Goal: Complete application form: Complete application form

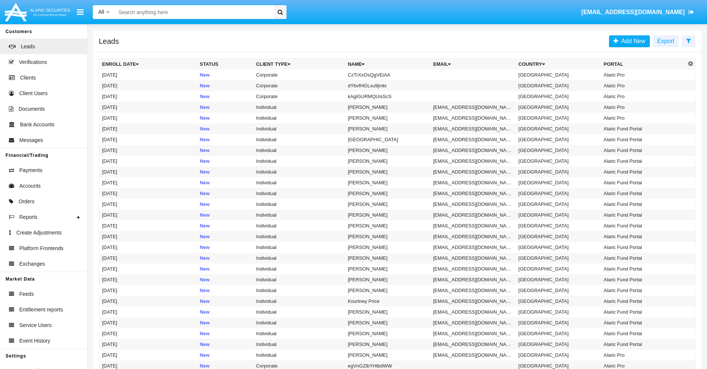
click at [689, 40] on icon at bounding box center [689, 41] width 5 height 6
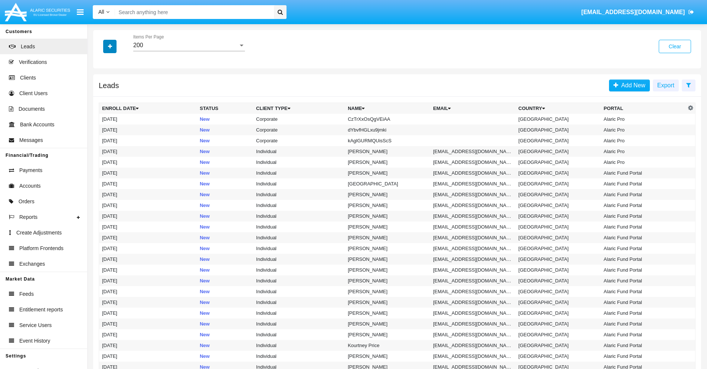
click at [110, 46] on icon "button" at bounding box center [110, 46] width 4 height 5
click at [116, 83] on span "Name" at bounding box center [116, 83] width 16 height 9
click at [102, 86] on input "Name" at bounding box center [102, 86] width 0 height 0
checkbox input "true"
click at [110, 46] on icon "button" at bounding box center [110, 46] width 4 height 5
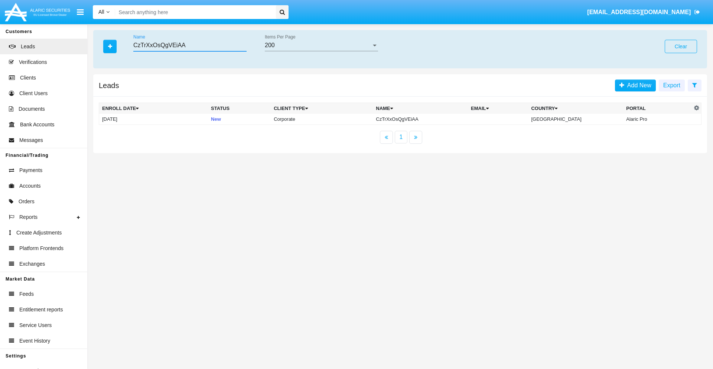
type input "CzTrXxOsQgVEiAA"
click at [427, 119] on td "CzTrXxOsQgVEiAA" at bounding box center [420, 119] width 95 height 11
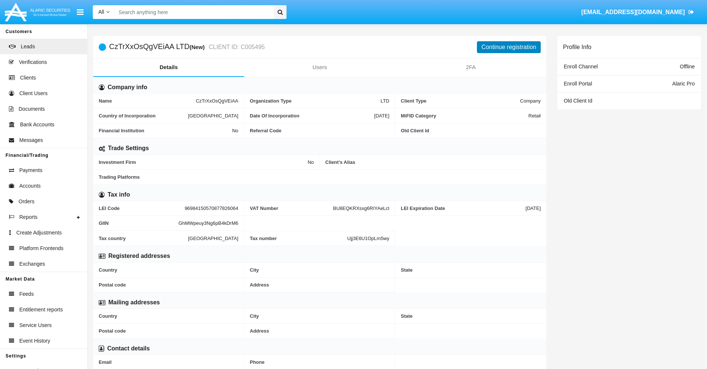
click at [509, 47] on button "Continue registration" at bounding box center [509, 47] width 64 height 12
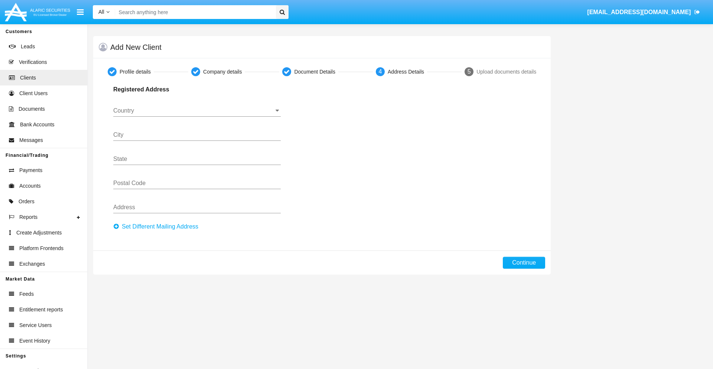
click at [158, 226] on button "Set Different Mailing Address" at bounding box center [157, 227] width 89 height 12
click at [524, 263] on button "Continue" at bounding box center [524, 263] width 42 height 12
click at [158, 226] on button "Set Different Mailing Address" at bounding box center [157, 227] width 89 height 12
type input "!"#$%&'()*+,-./:;<=>?@[\]^_`{|}~"
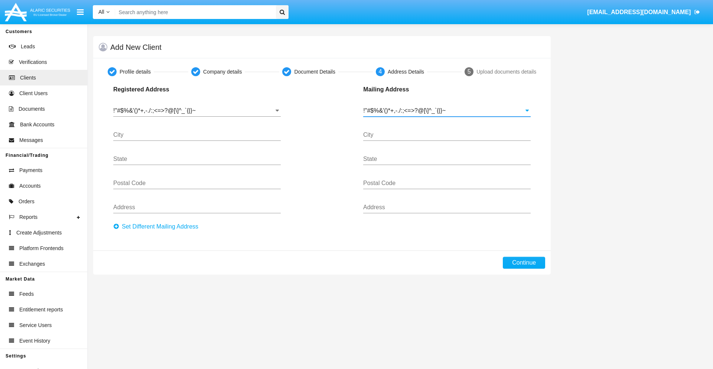
type input "!"#$%&'()*+,-./:;<=>?@[\]^_`{|}~"
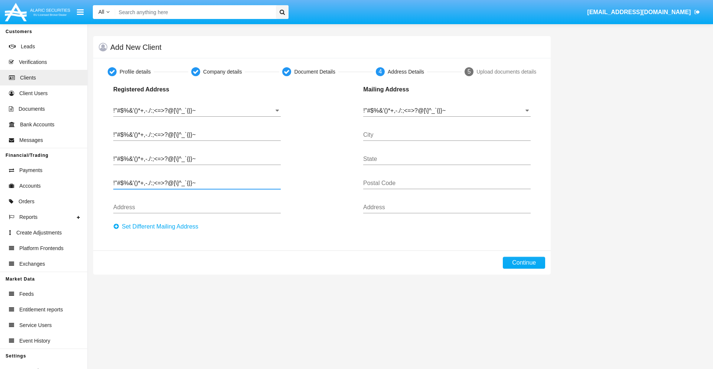
type input "!"#$%&'()*+,-./:;<=>?@[\]^_`{|}~"
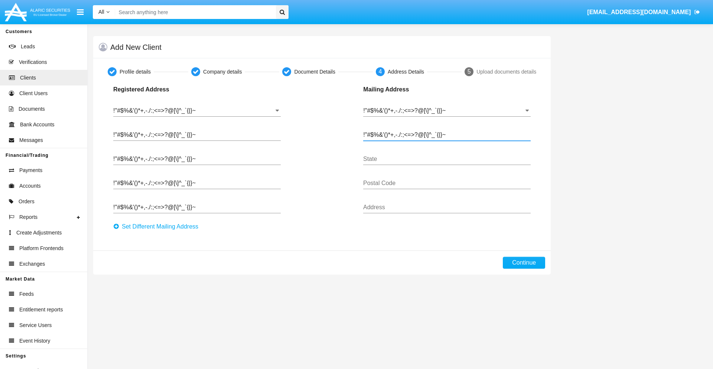
type input "!"#$%&'()*+,-./:;<=>?@[\]^_`{|}~"
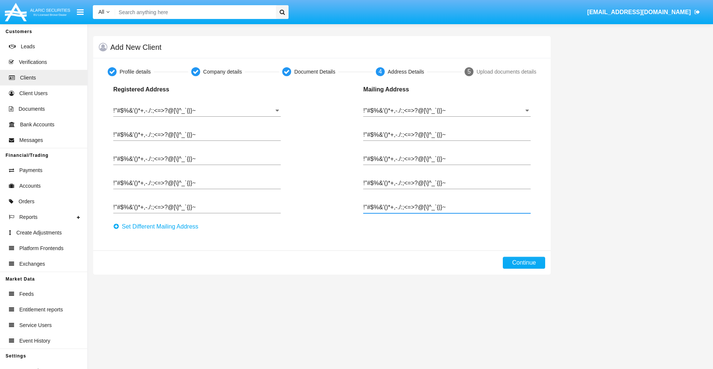
type input "!"#$%&'()*+,-./:;<=>?@[\]^_`{|}~"
click at [524, 263] on button "Continue" at bounding box center [524, 263] width 42 height 12
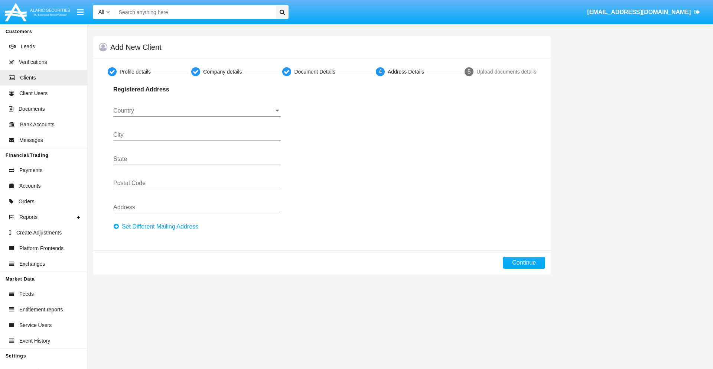
click at [158, 226] on button "Set Different Mailing Address" at bounding box center [157, 227] width 89 height 12
type input "0123456789"
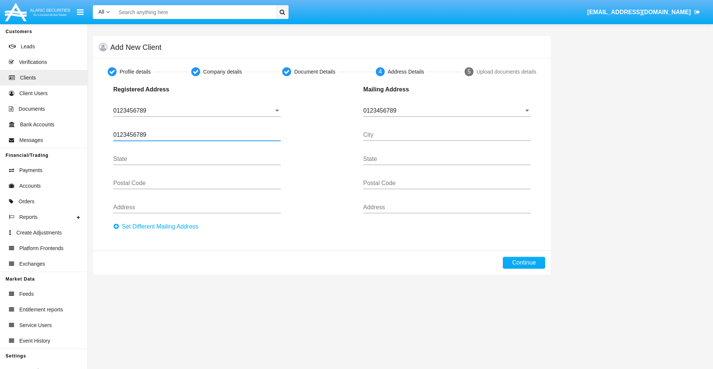
type input "0123456789"
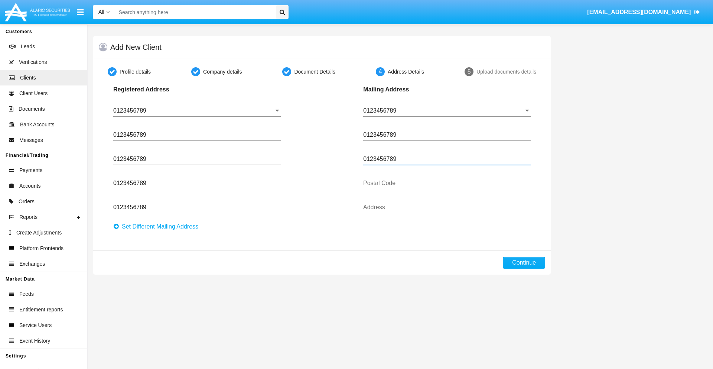
type input "0123456789"
click at [524, 263] on button "Continue" at bounding box center [524, 263] width 42 height 12
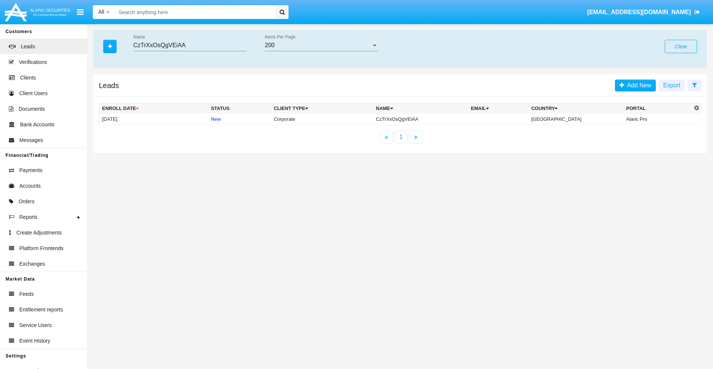
click at [681, 46] on button "Clear" at bounding box center [681, 46] width 32 height 13
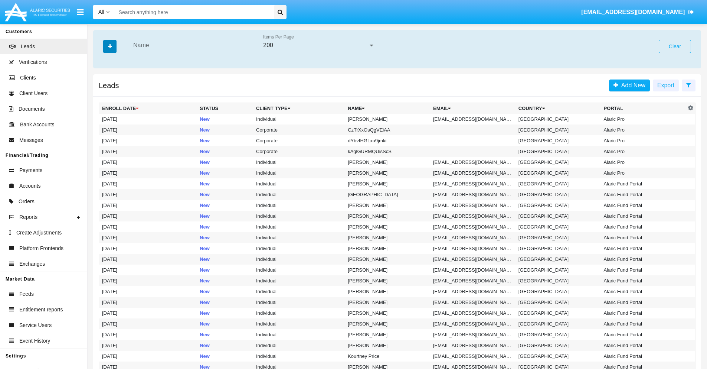
click at [110, 46] on icon "button" at bounding box center [110, 46] width 4 height 5
click at [115, 94] on span "Email" at bounding box center [115, 93] width 15 height 9
click at [102, 97] on input "Email" at bounding box center [102, 97] width 0 height 0
checkbox input "true"
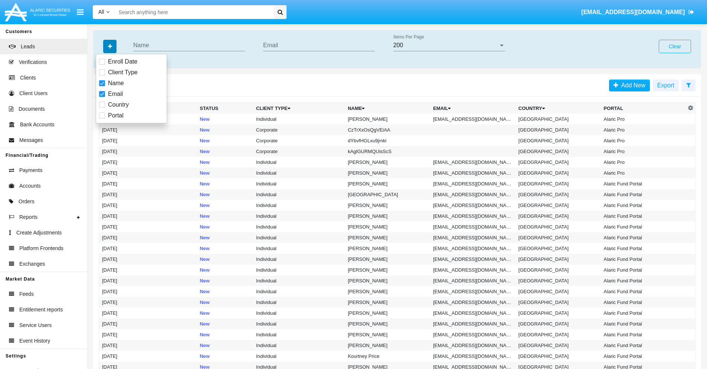
click at [110, 46] on icon "button" at bounding box center [110, 46] width 4 height 5
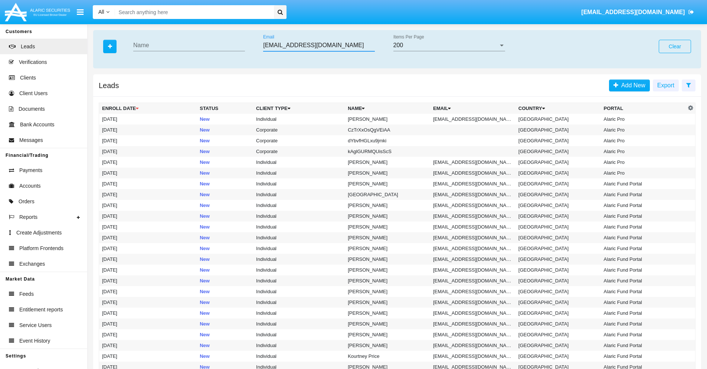
type input "gg.x@07rry2.sg"
click at [475, 119] on td "gg.x@07rry2.sg" at bounding box center [472, 119] width 85 height 11
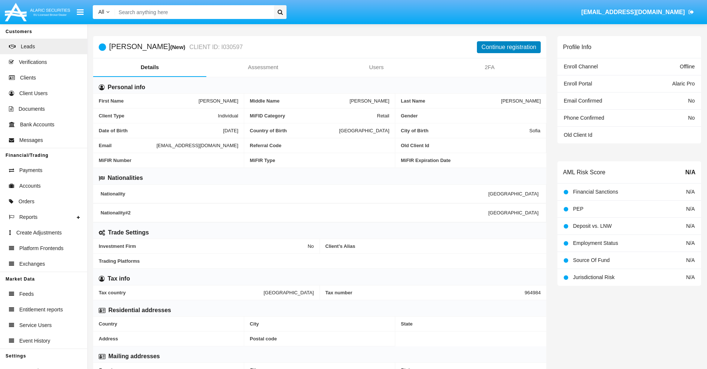
click at [509, 47] on button "Continue registration" at bounding box center [509, 47] width 64 height 12
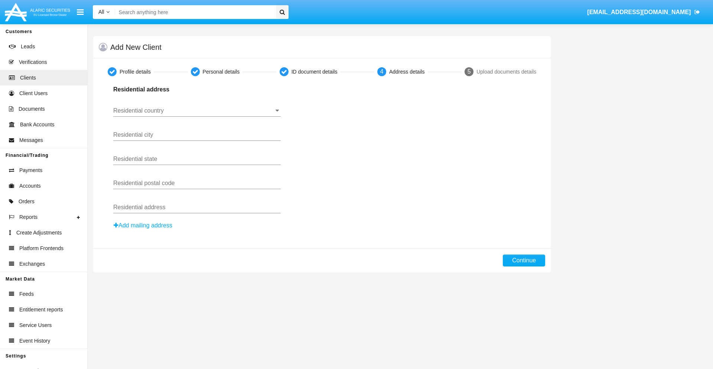
click at [143, 225] on button "Add mailing address" at bounding box center [142, 226] width 59 height 10
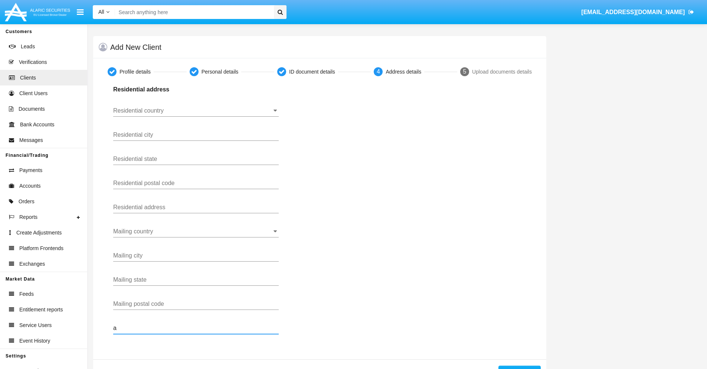
type input "a"
click at [519, 367] on button "Continue" at bounding box center [520, 371] width 42 height 12
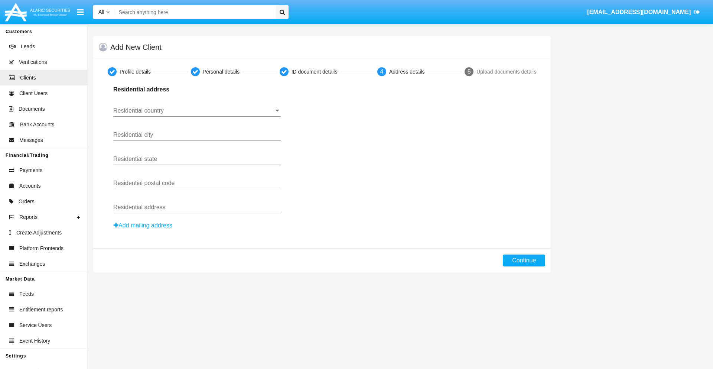
click at [143, 225] on button "Add mailing address" at bounding box center [142, 226] width 59 height 10
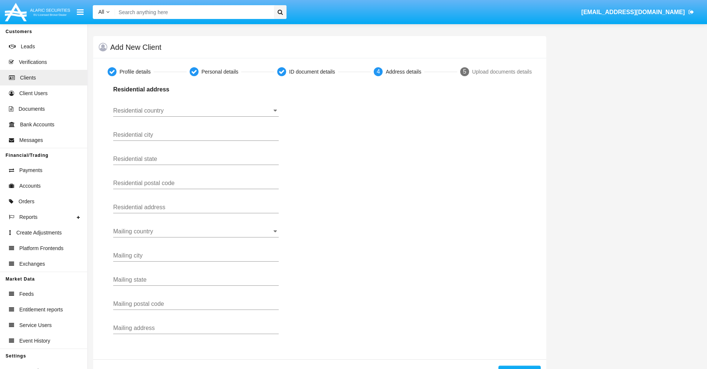
scroll to position [26, 0]
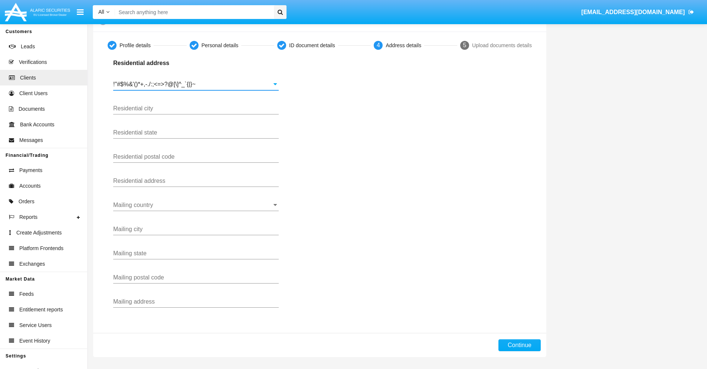
type input "!"#$%&'()*+,-./:;<=>?@[\]^_`{|}~"
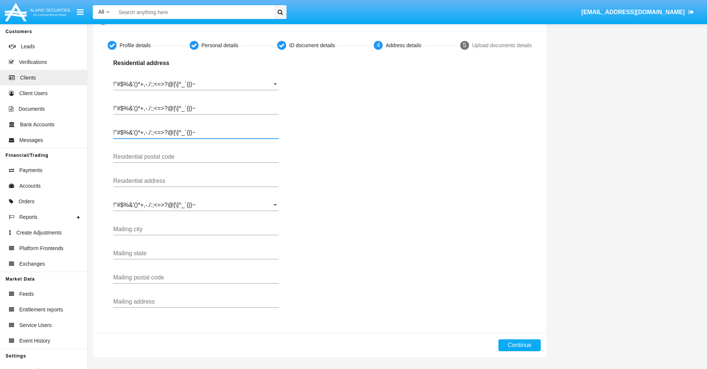
type input "!"#$%&'()*+,-./:;<=>?@[\]^_`{|}~"
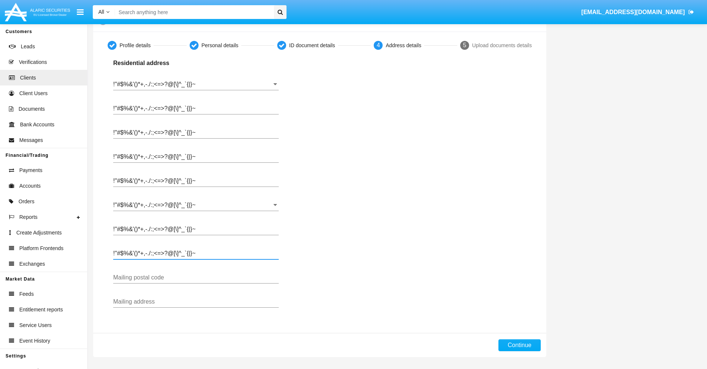
type input "!"#$%&'()*+,-./:;<=>?@[\]^_`{|}~"
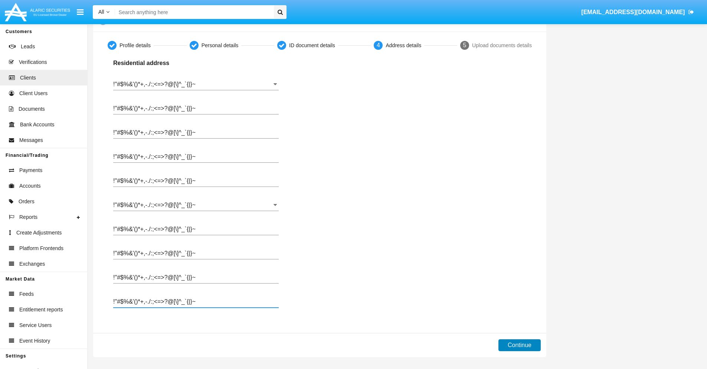
click at [519, 345] on button "Continue" at bounding box center [520, 345] width 42 height 12
